Goal: Information Seeking & Learning: Find specific fact

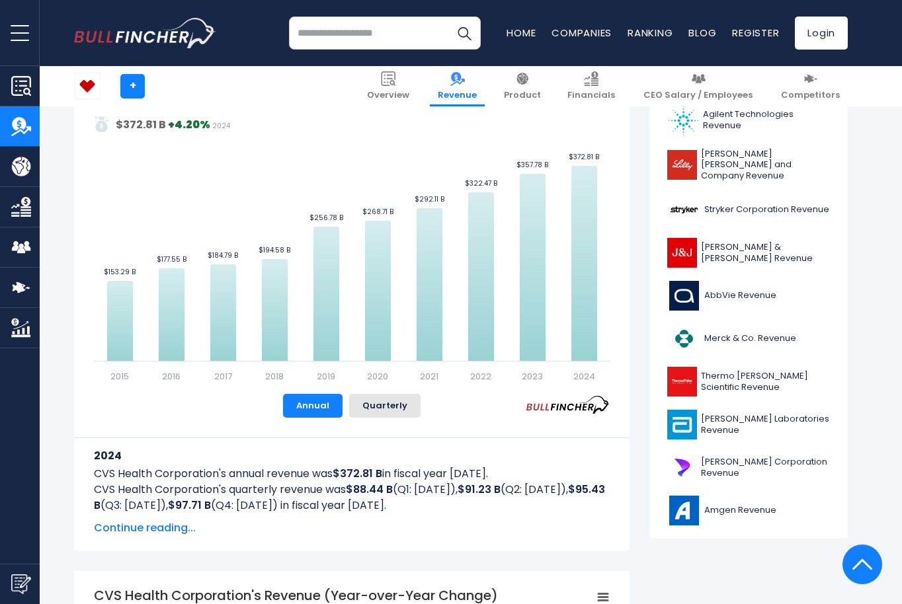
scroll to position [661, 0]
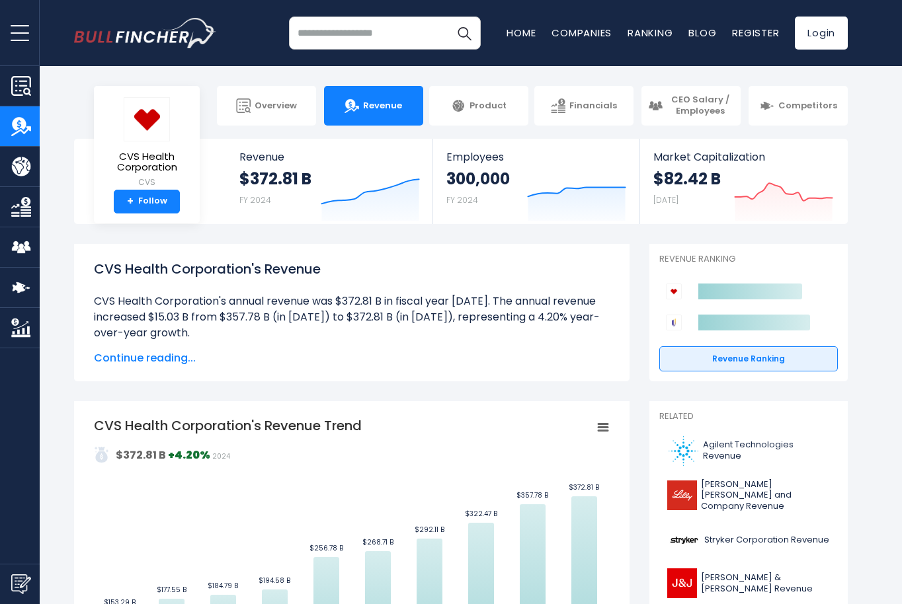
click at [333, 343] on div "CVS Health Corporation's Revenue CVS Health Corporation's annual revenue was $3…" at bounding box center [352, 312] width 516 height 107
drag, startPoint x: 95, startPoint y: 421, endPoint x: 366, endPoint y: 424, distance: 270.4
click at [366, 424] on icon "Created with Highcharts 12.1.2 Values Chart context menu CVS Health Corporation…" at bounding box center [352, 566] width 516 height 298
click at [180, 282] on div "CVS Health Corporation's Revenue CVS Health Corporation's annual revenue was $3…" at bounding box center [352, 300] width 516 height 83
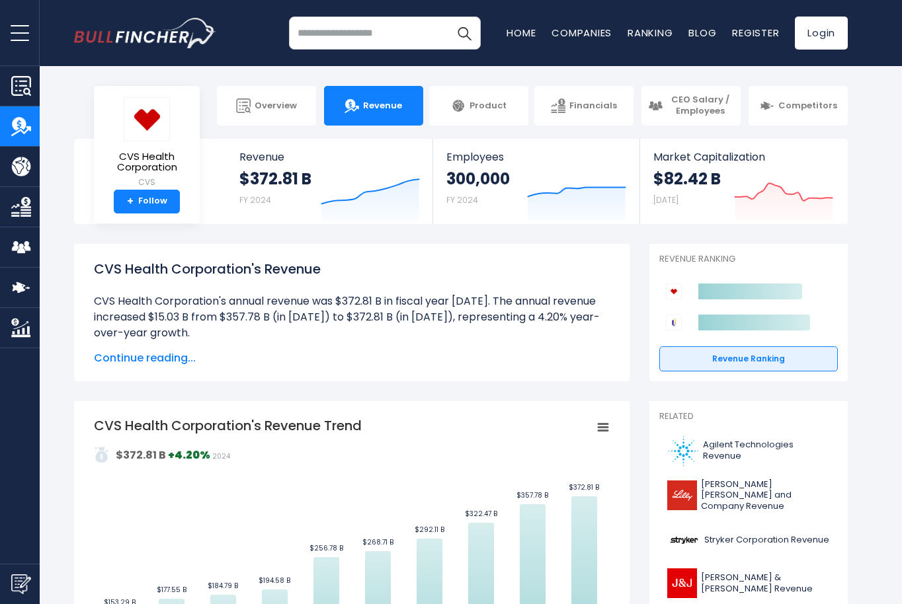
click at [225, 312] on li "CVS Health Corporation's annual revenue was $372.81 B in fiscal year [DATE]. Th…" at bounding box center [352, 318] width 516 height 48
click at [297, 346] on div "CVS Health Corporation's Revenue CVS Health Corporation's annual revenue was $3…" at bounding box center [352, 312] width 516 height 107
click at [165, 358] on span "Continue reading..." at bounding box center [352, 358] width 516 height 16
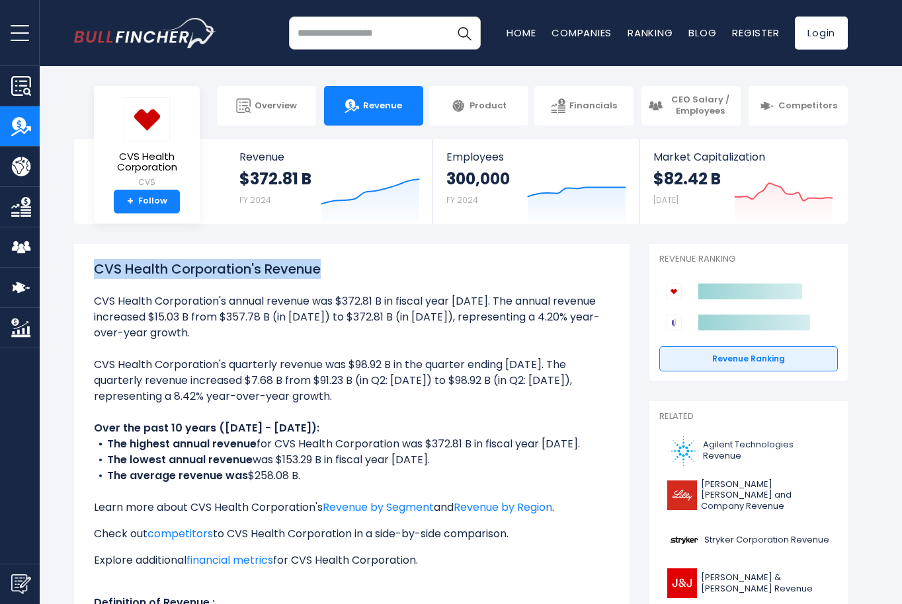
drag, startPoint x: 322, startPoint y: 270, endPoint x: 93, endPoint y: 270, distance: 228.8
click at [93, 270] on div "CVS Health Corporation's Revenue CVS Health Corporation's annual revenue was $3…" at bounding box center [351, 463] width 555 height 438
copy h1 "CVS Health Corporation's Revenue"
